Goal: Task Accomplishment & Management: Use online tool/utility

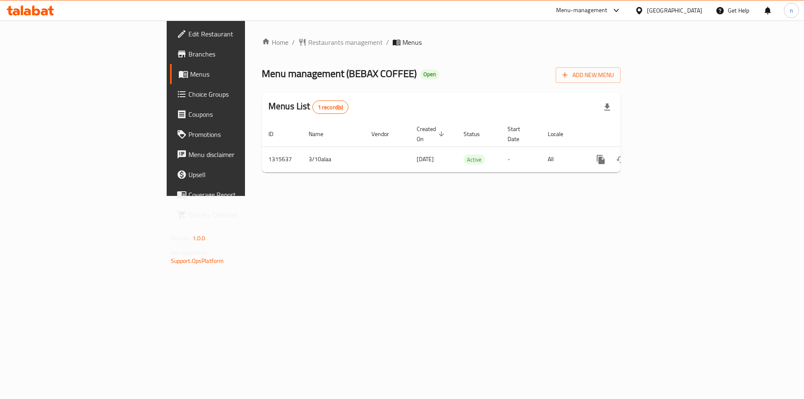
click at [188, 55] on span "Branches" at bounding box center [241, 54] width 106 height 10
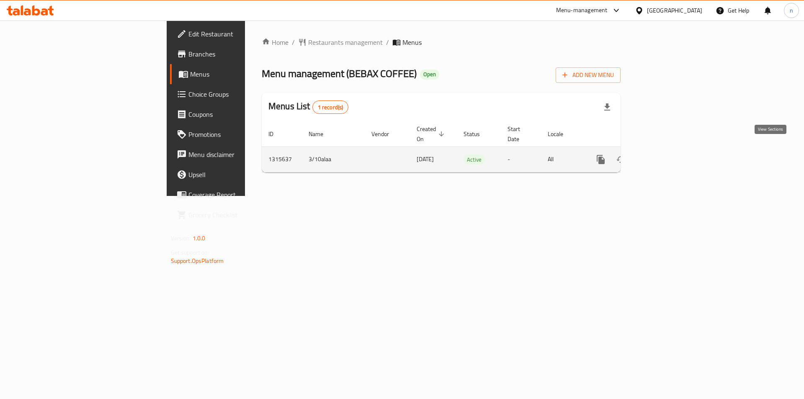
click at [665, 156] on icon "enhanced table" at bounding box center [662, 160] width 8 height 8
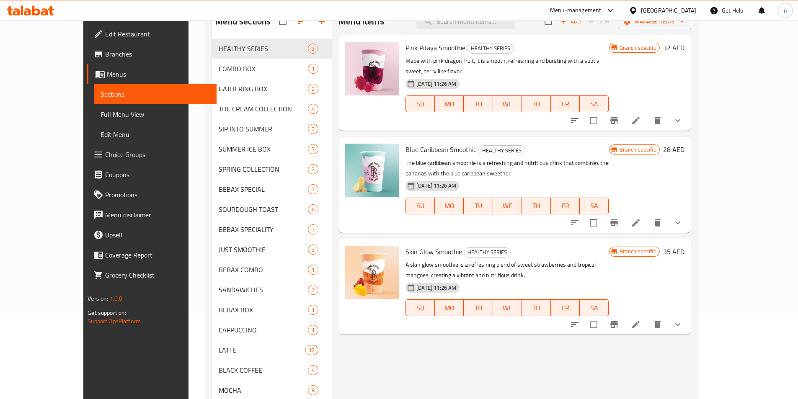
scroll to position [84, 0]
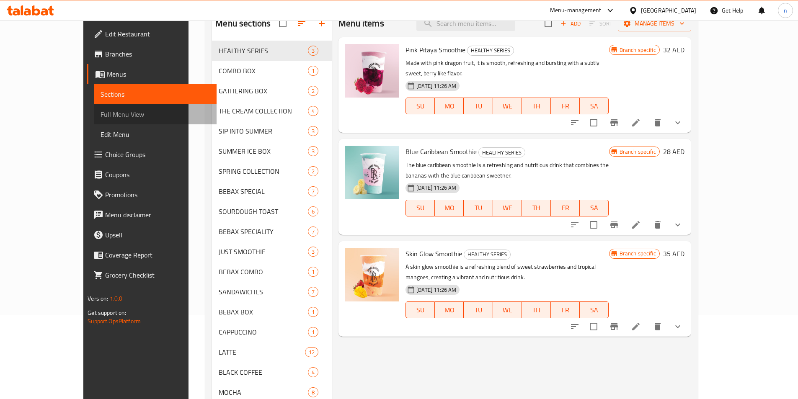
click at [101, 119] on span "Full Menu View" at bounding box center [155, 114] width 109 height 10
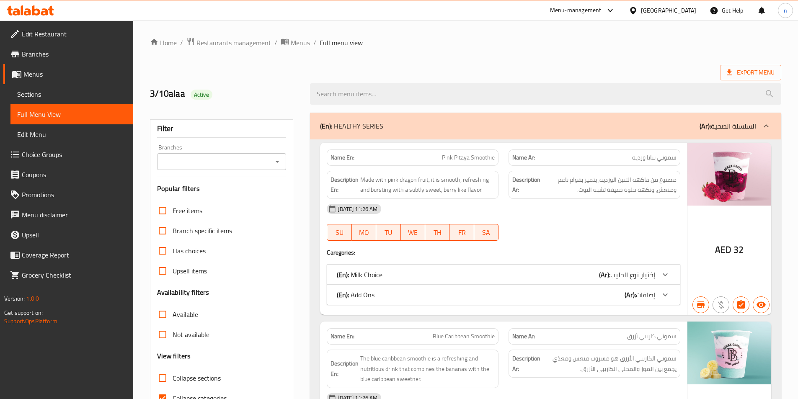
click at [209, 393] on span "Collapse categories" at bounding box center [200, 398] width 54 height 10
click at [173, 388] on input "Collapse categories" at bounding box center [162, 398] width 20 height 20
checkbox input "false"
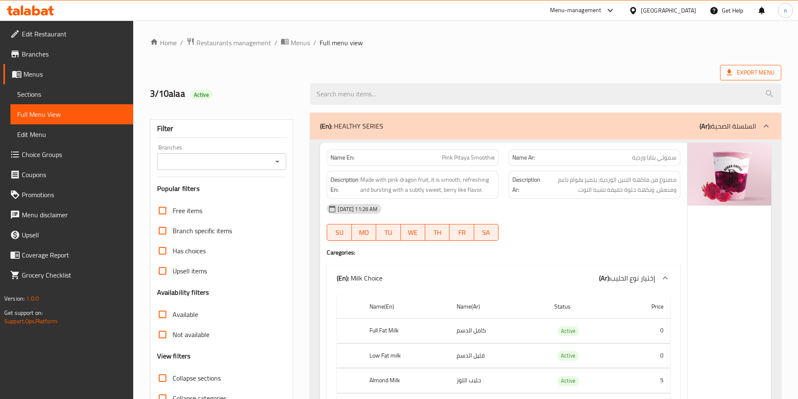
click at [750, 70] on span "Export Menu" at bounding box center [751, 72] width 48 height 10
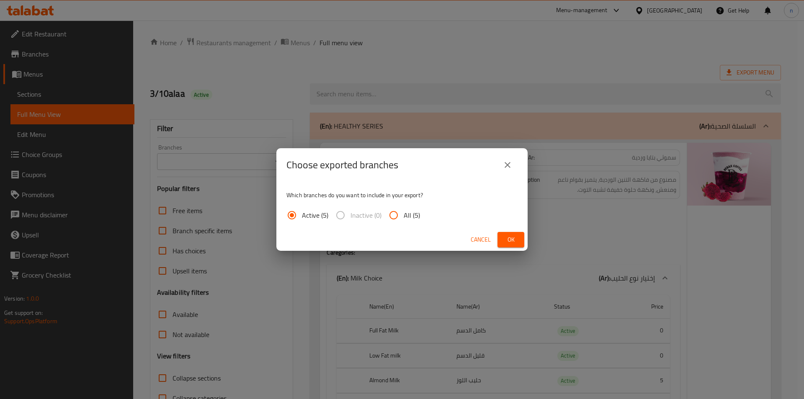
click at [410, 211] on span "All (5)" at bounding box center [412, 215] width 16 height 10
click at [404, 211] on input "All (5)" at bounding box center [394, 215] width 20 height 20
radio input "true"
click at [514, 239] on span "Ok" at bounding box center [510, 240] width 13 height 10
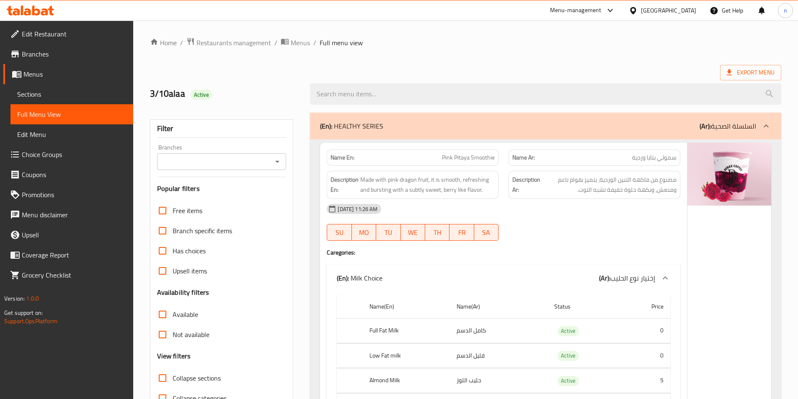
click at [64, 36] on span "Edit Restaurant" at bounding box center [74, 34] width 105 height 10
